Goal: Find specific fact: Find specific fact

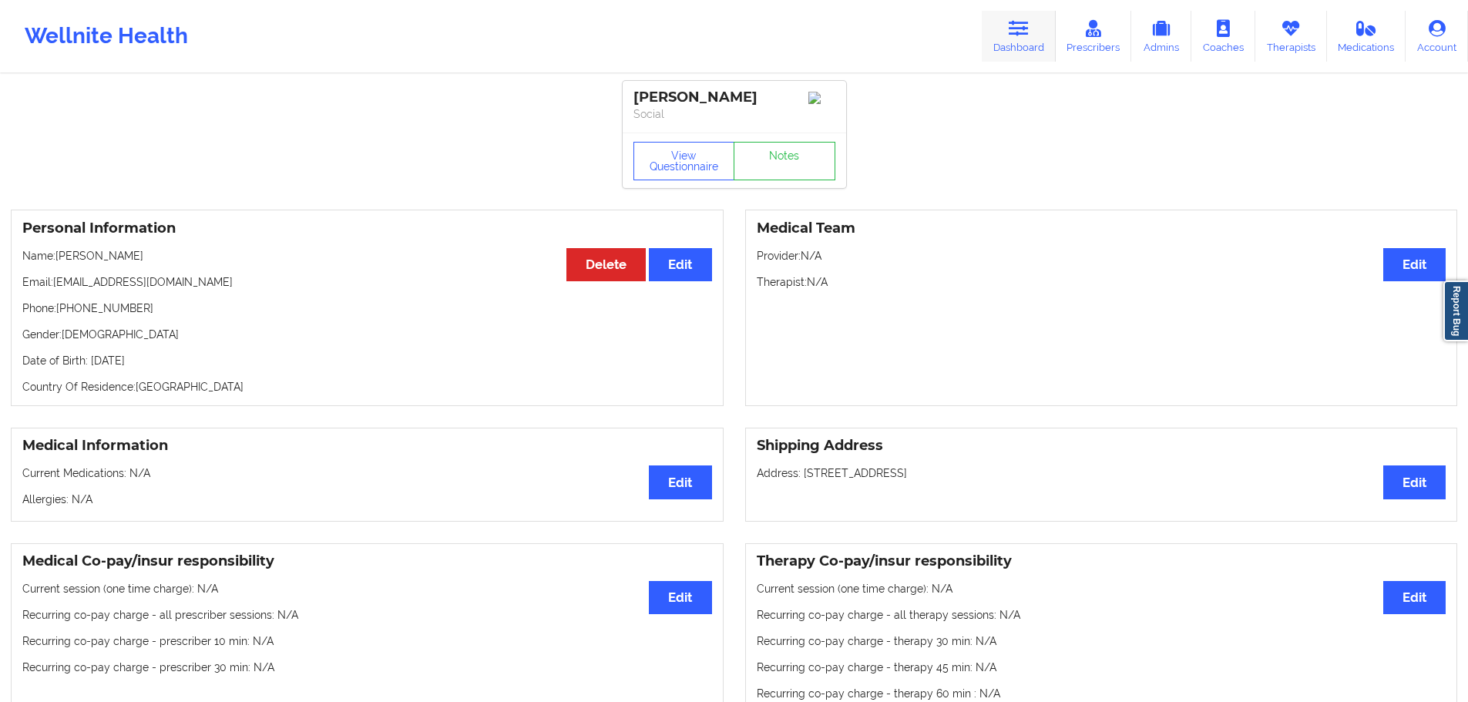
click at [1011, 42] on link "Dashboard" at bounding box center [1019, 36] width 74 height 51
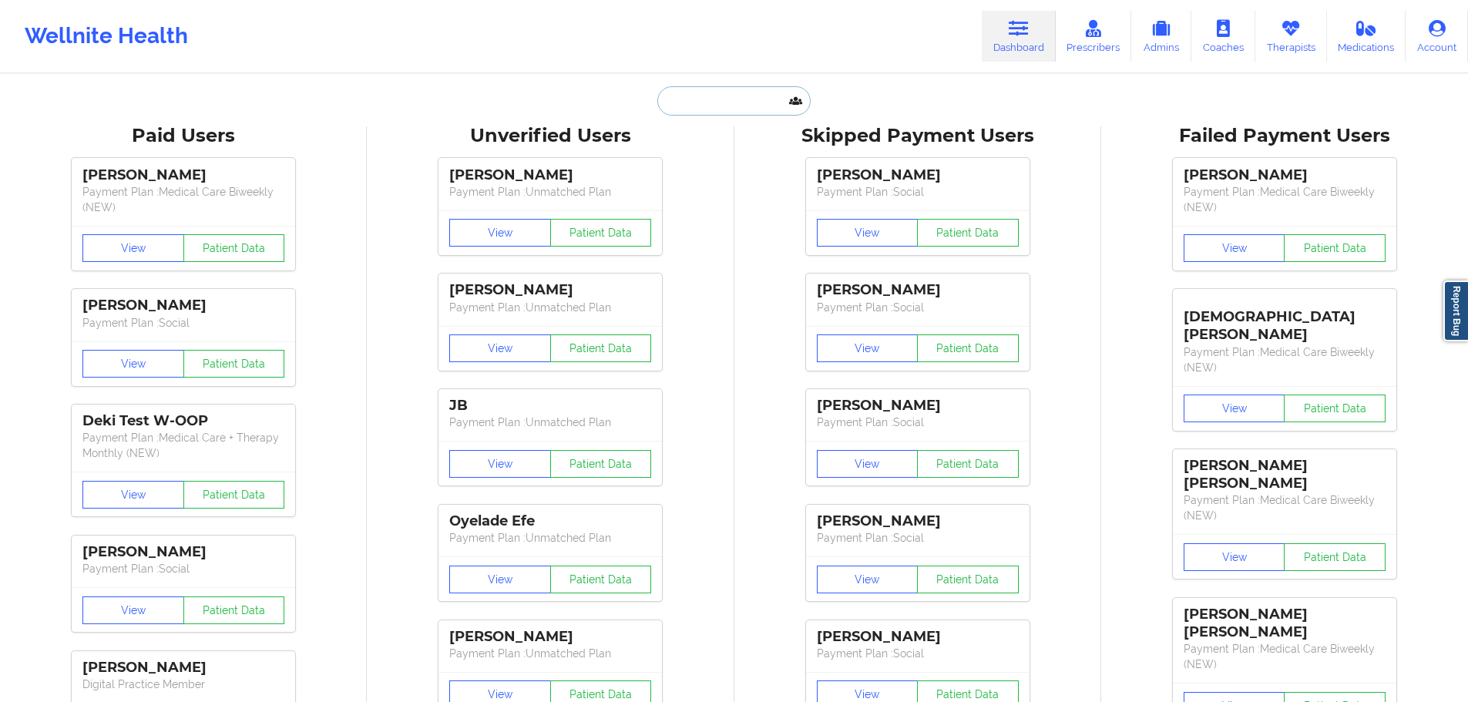
click at [693, 115] on input "text" at bounding box center [733, 100] width 153 height 29
paste input "[EMAIL_ADDRESS][DOMAIN_NAME]"
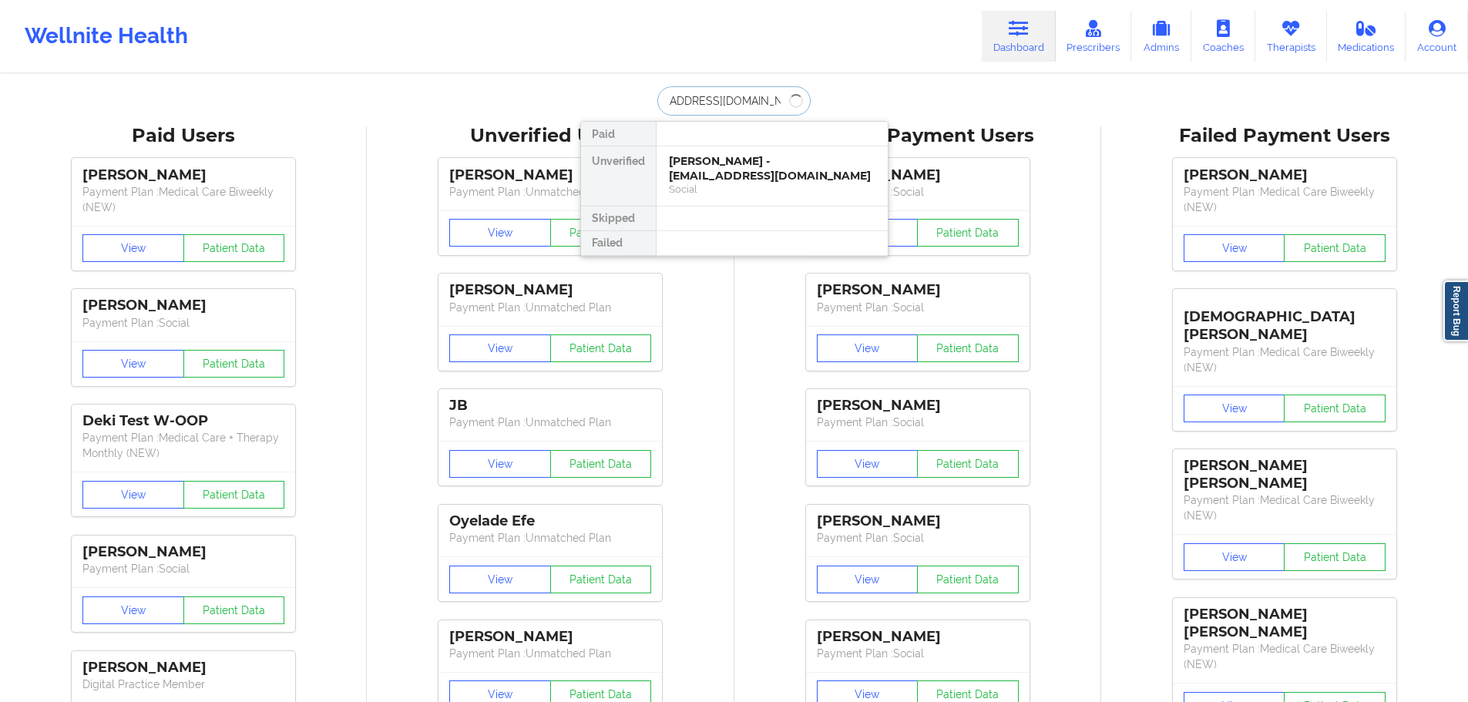
type input "[EMAIL_ADDRESS][DOMAIN_NAME]"
click at [767, 169] on div "[PERSON_NAME] - [EMAIL_ADDRESS][DOMAIN_NAME]" at bounding box center [772, 168] width 206 height 29
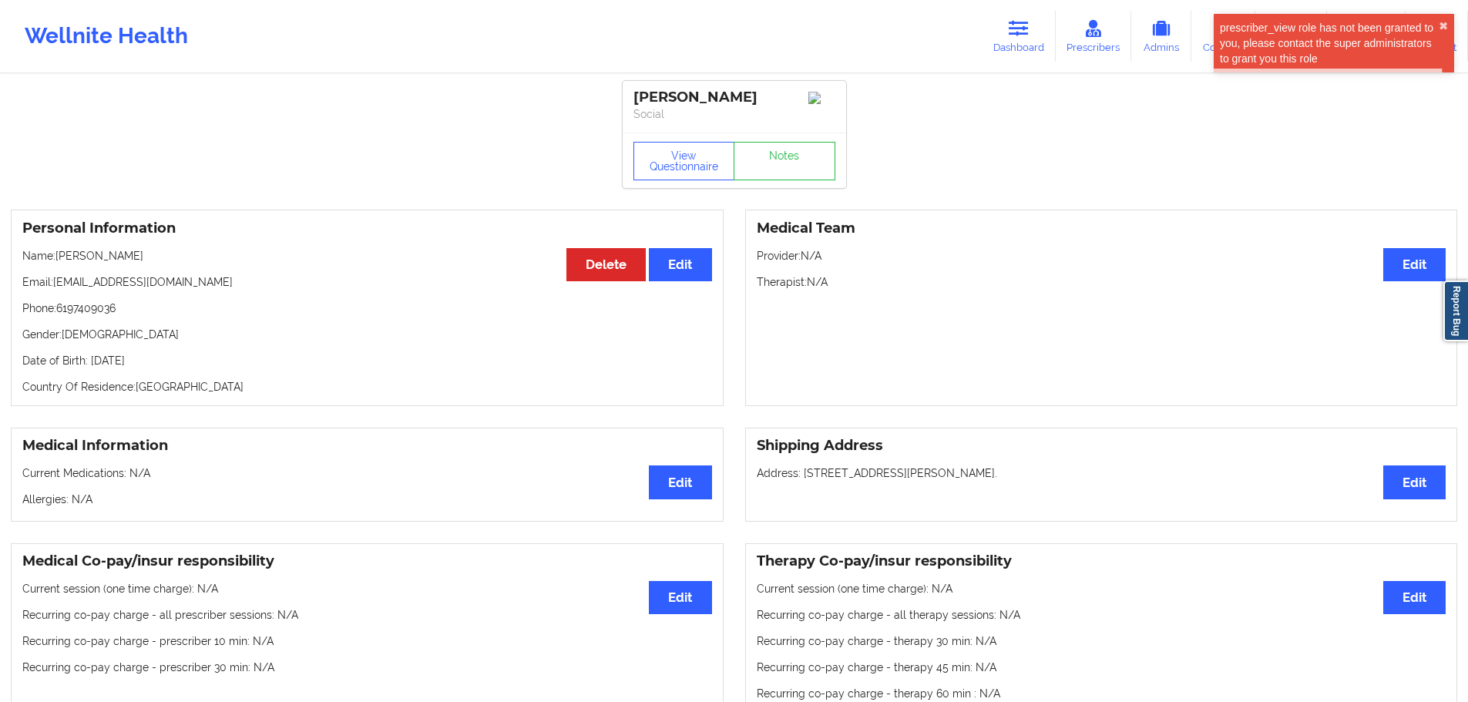
click at [93, 316] on p "Phone: [PHONE_NUMBER]" at bounding box center [367, 307] width 690 height 15
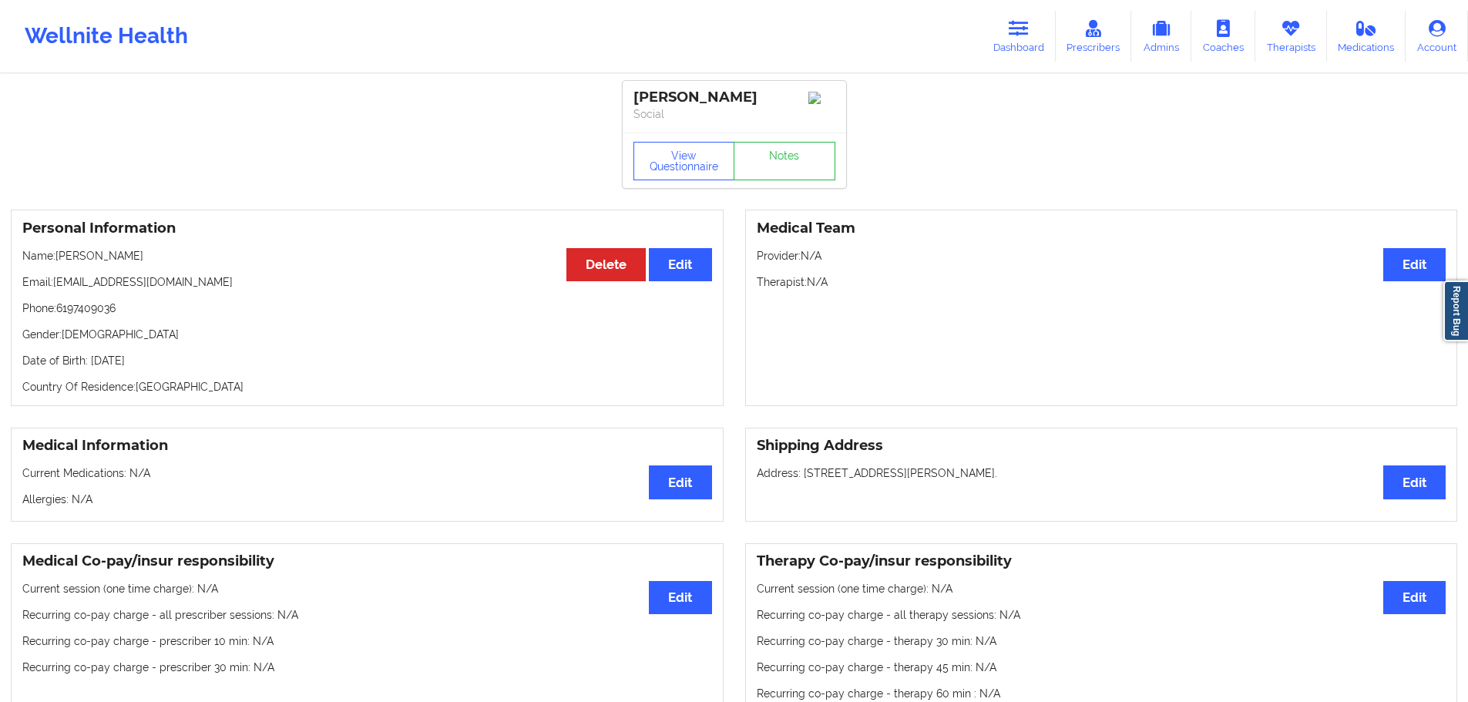
click at [163, 368] on p "Date of Birth: [DEMOGRAPHIC_DATA]" at bounding box center [367, 360] width 690 height 15
copy p "1975"
click at [1002, 37] on link "Dashboard" at bounding box center [1019, 36] width 74 height 51
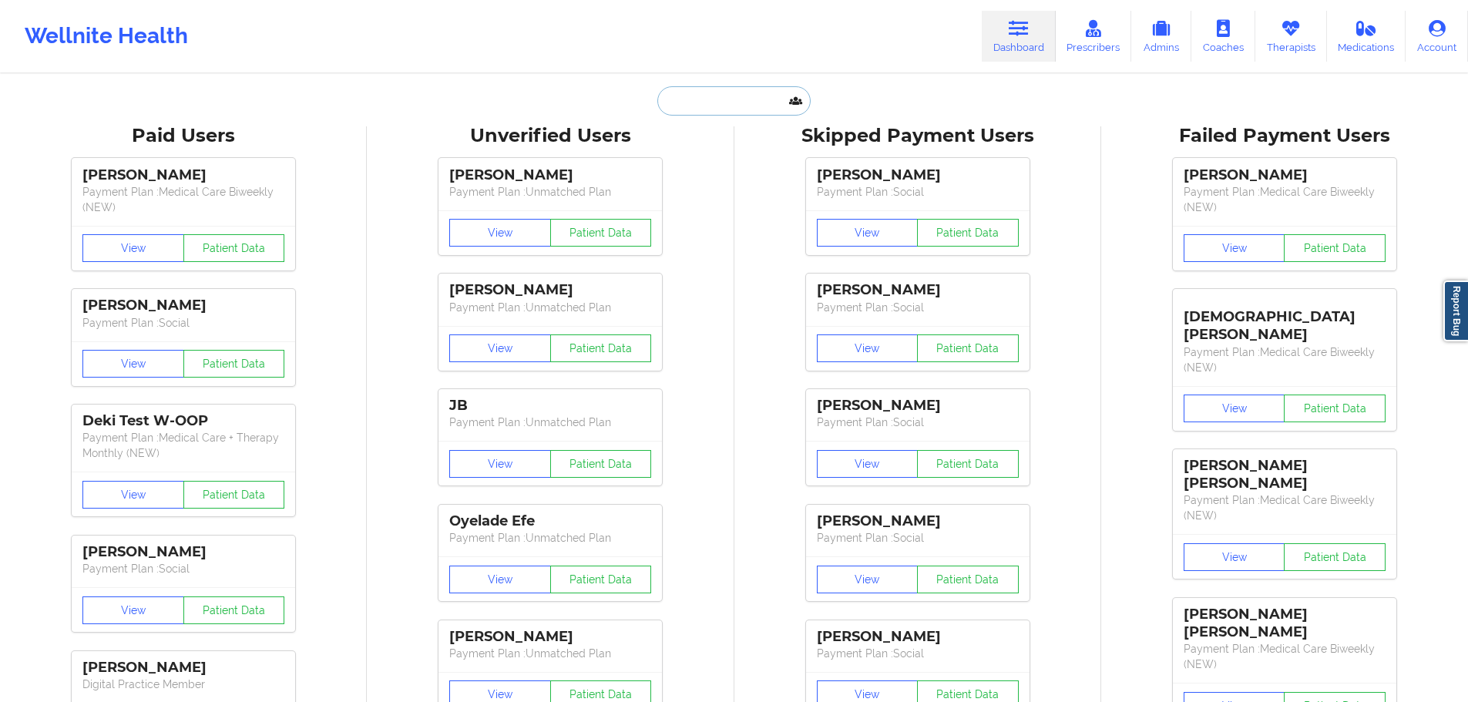
click at [706, 98] on input "text" at bounding box center [733, 100] width 153 height 29
paste input "[EMAIL_ADDRESS][DOMAIN_NAME]"
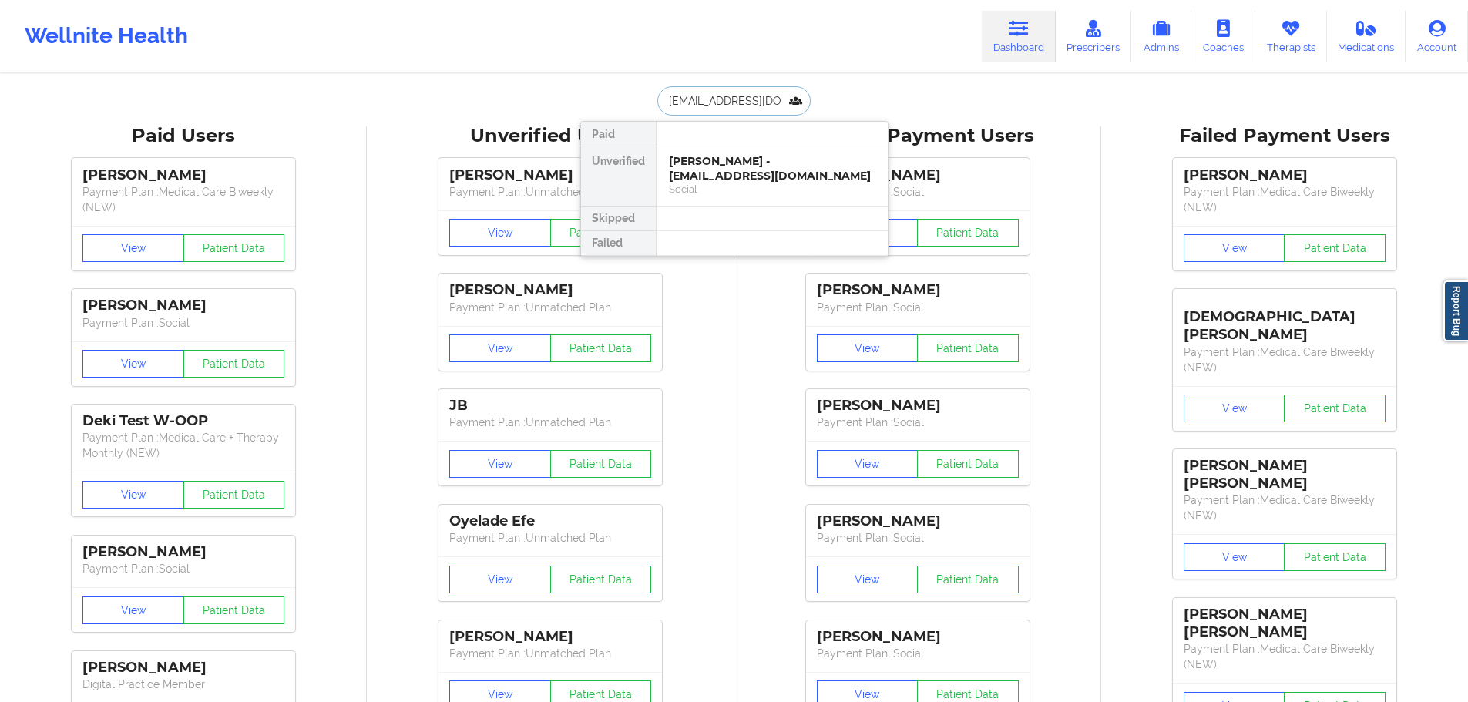
type input "[EMAIL_ADDRESS][DOMAIN_NAME]"
click at [700, 161] on div "[PERSON_NAME] - [EMAIL_ADDRESS][DOMAIN_NAME]" at bounding box center [772, 168] width 206 height 29
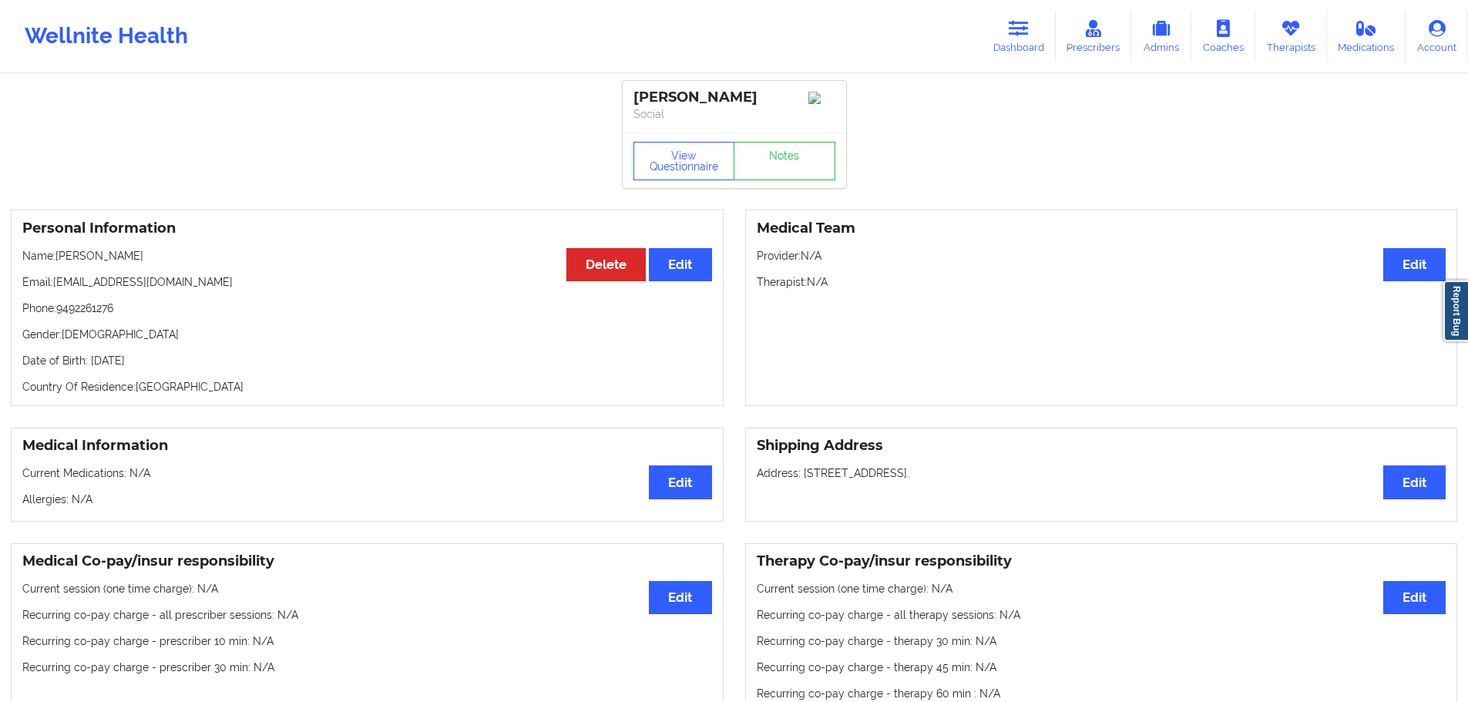
click at [156, 361] on p "Date of Birth: [DEMOGRAPHIC_DATA]" at bounding box center [367, 360] width 690 height 15
copy p "1971"
